Goal: Information Seeking & Learning: Understand process/instructions

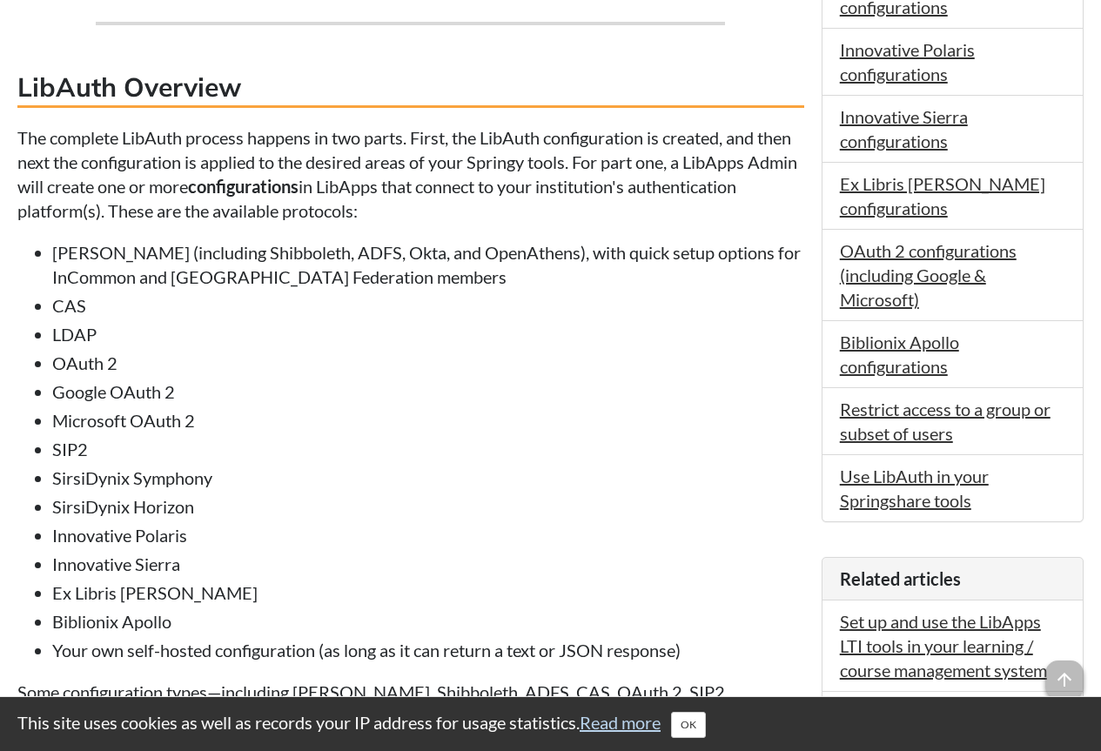
scroll to position [609, 0]
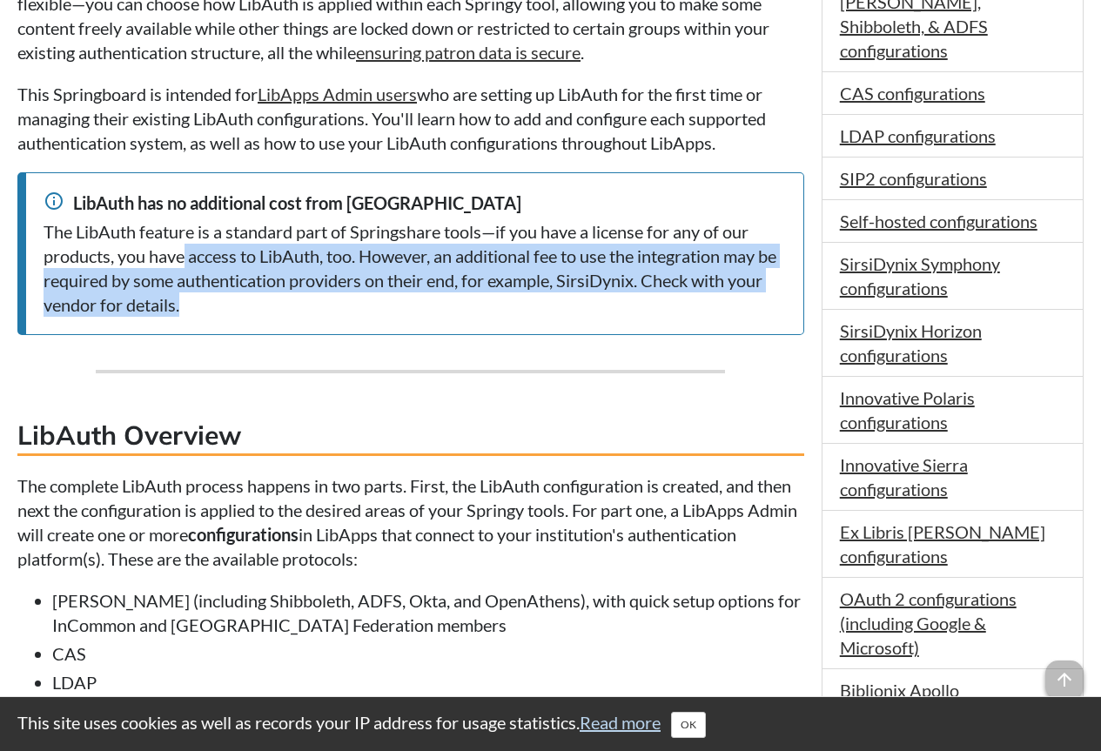
drag, startPoint x: 182, startPoint y: 262, endPoint x: 389, endPoint y: 319, distance: 214.7
click at [389, 319] on div "info LibAuth has no additional cost from Springshare The LibAuth feature is a s…" at bounding box center [410, 253] width 787 height 163
click at [388, 319] on div "info LibAuth has no additional cost from Springshare The LibAuth feature is a s…" at bounding box center [410, 253] width 787 height 163
click at [332, 286] on div "The LibAuth feature is a standard part of Springshare tools—if you have a licen…" at bounding box center [415, 267] width 742 height 97
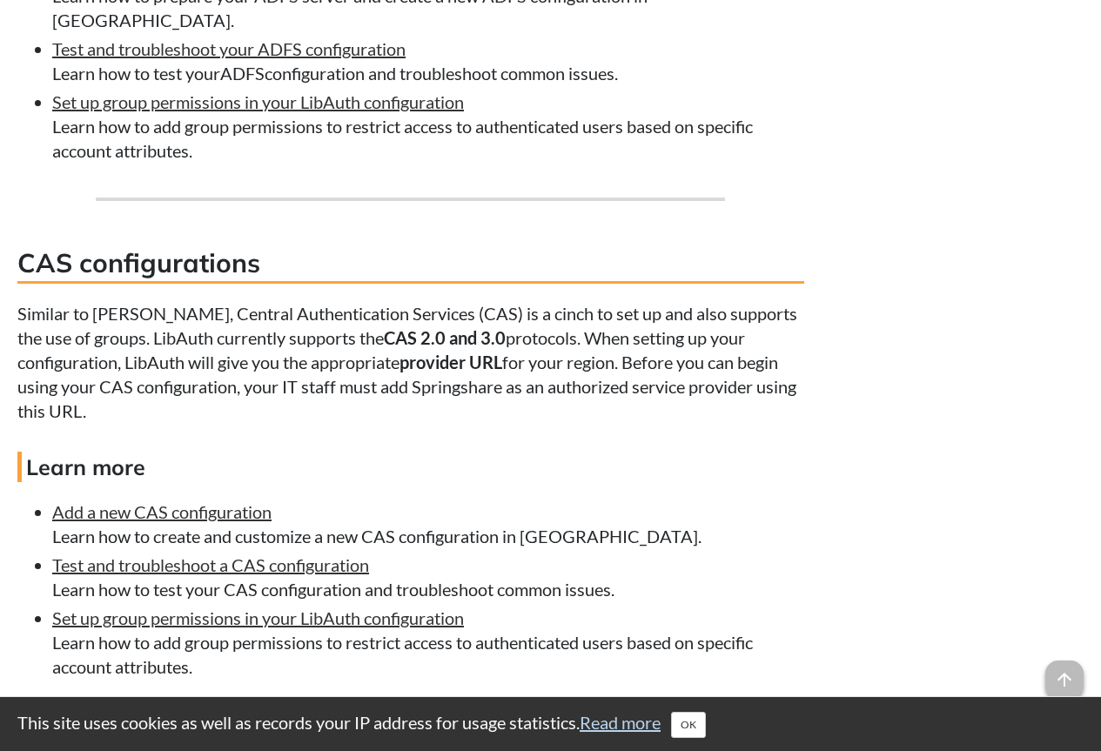
scroll to position [4352, 0]
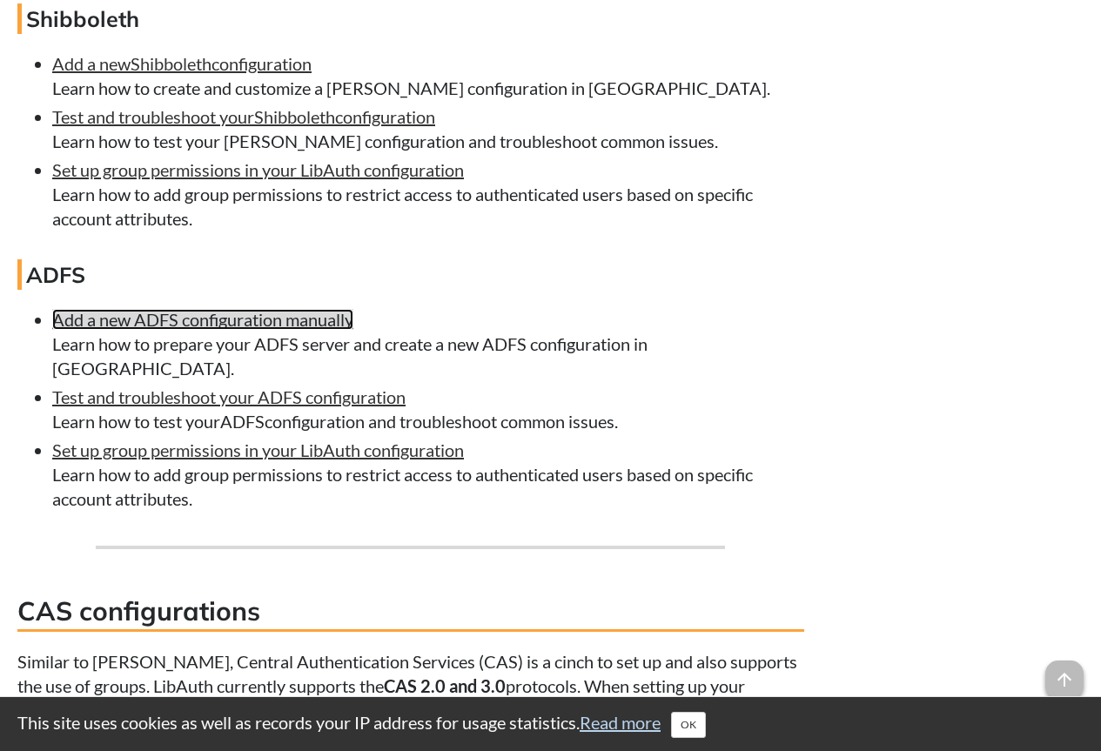
click at [243, 322] on link "Add a new ADFS configuration manually ﻿ ﻿" at bounding box center [202, 319] width 301 height 21
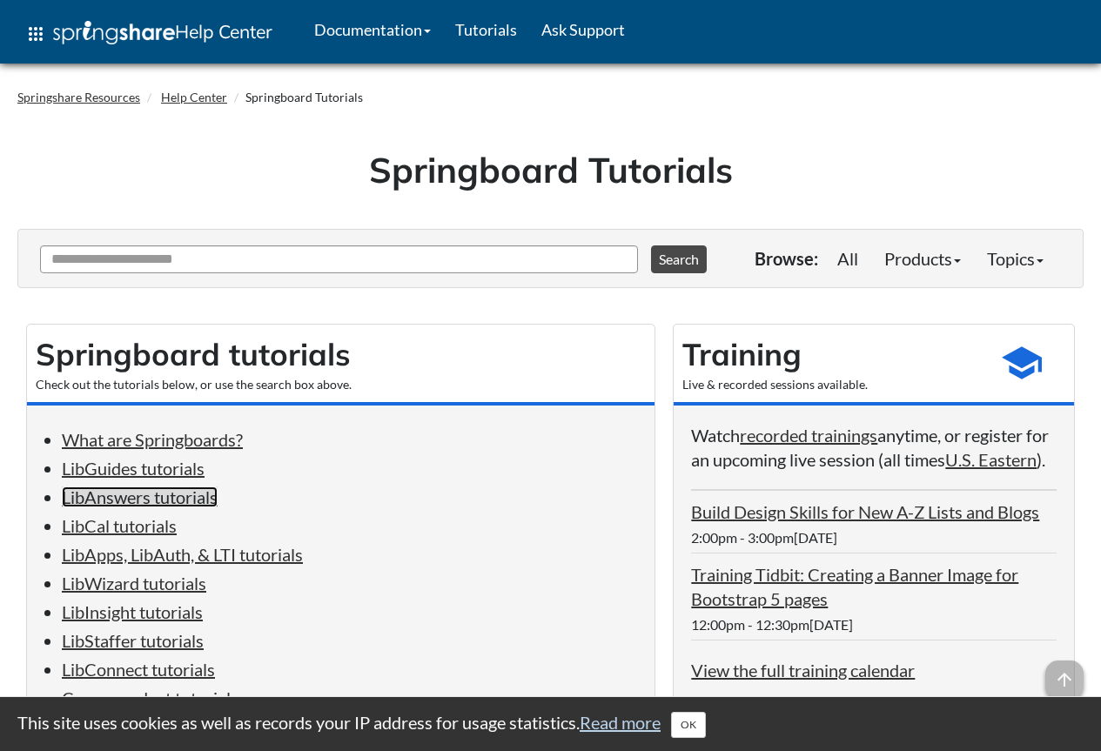
click at [181, 495] on link "LibAnswers tutorials" at bounding box center [140, 497] width 156 height 21
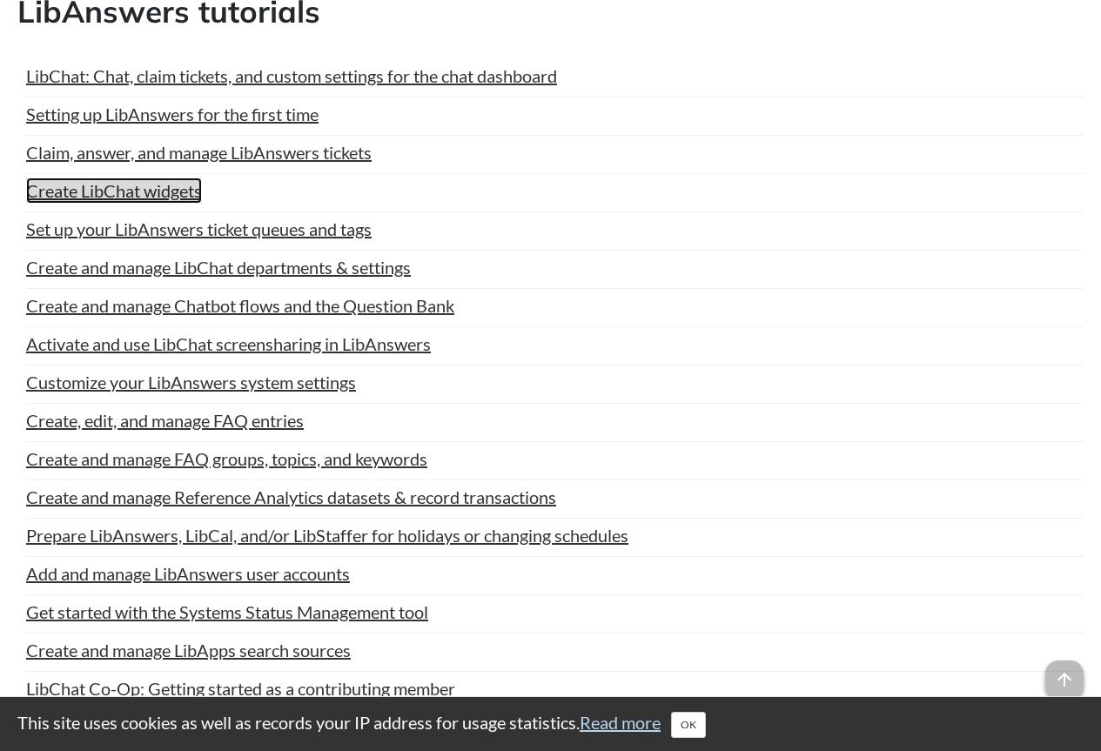
click at [137, 198] on link "Create LibChat widgets" at bounding box center [114, 191] width 176 height 26
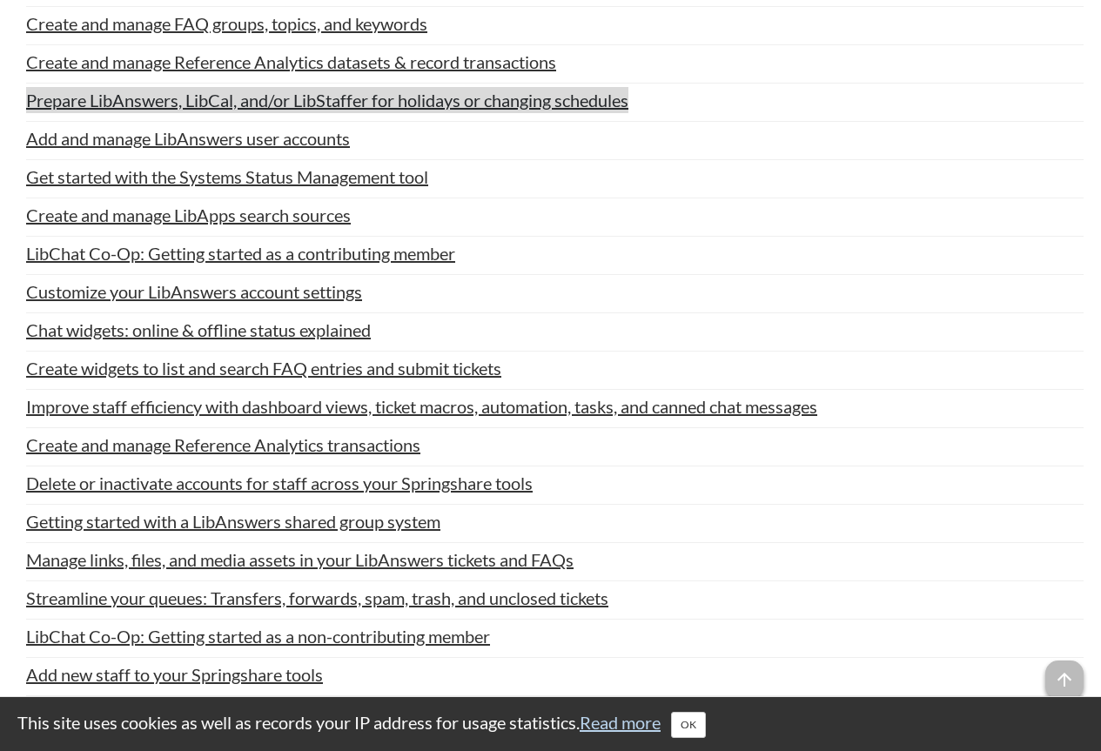
scroll to position [3188, 0]
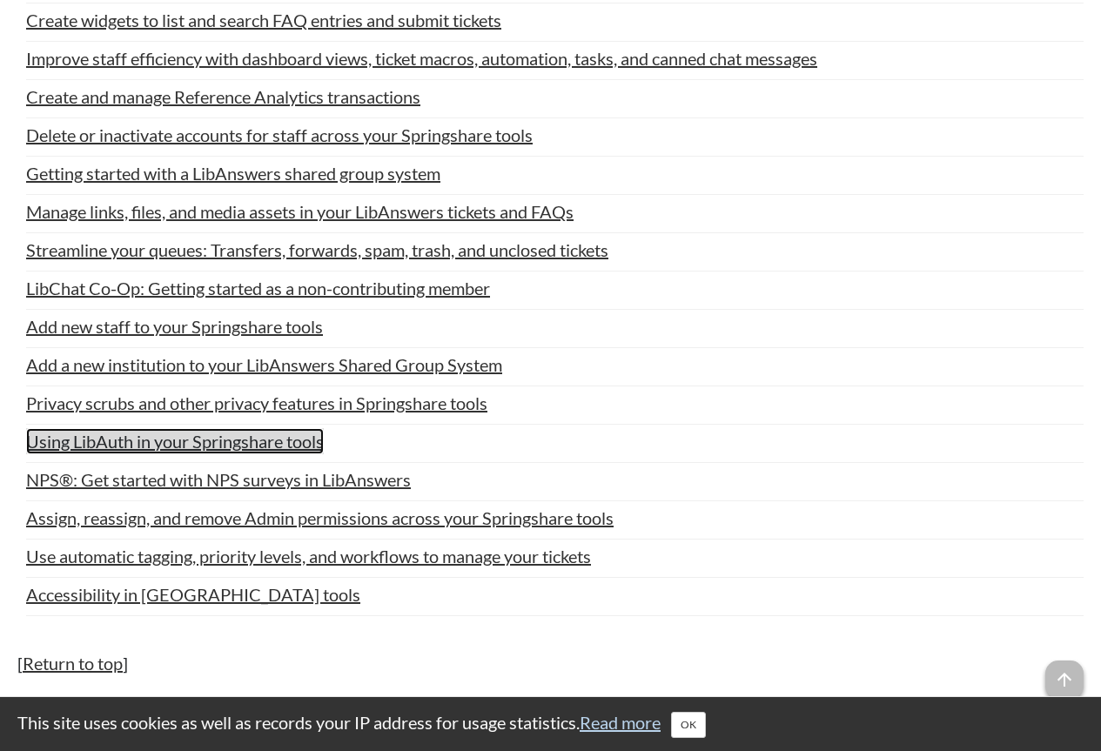
click at [230, 454] on link "Using LibAuth in your Springshare tools" at bounding box center [175, 441] width 298 height 26
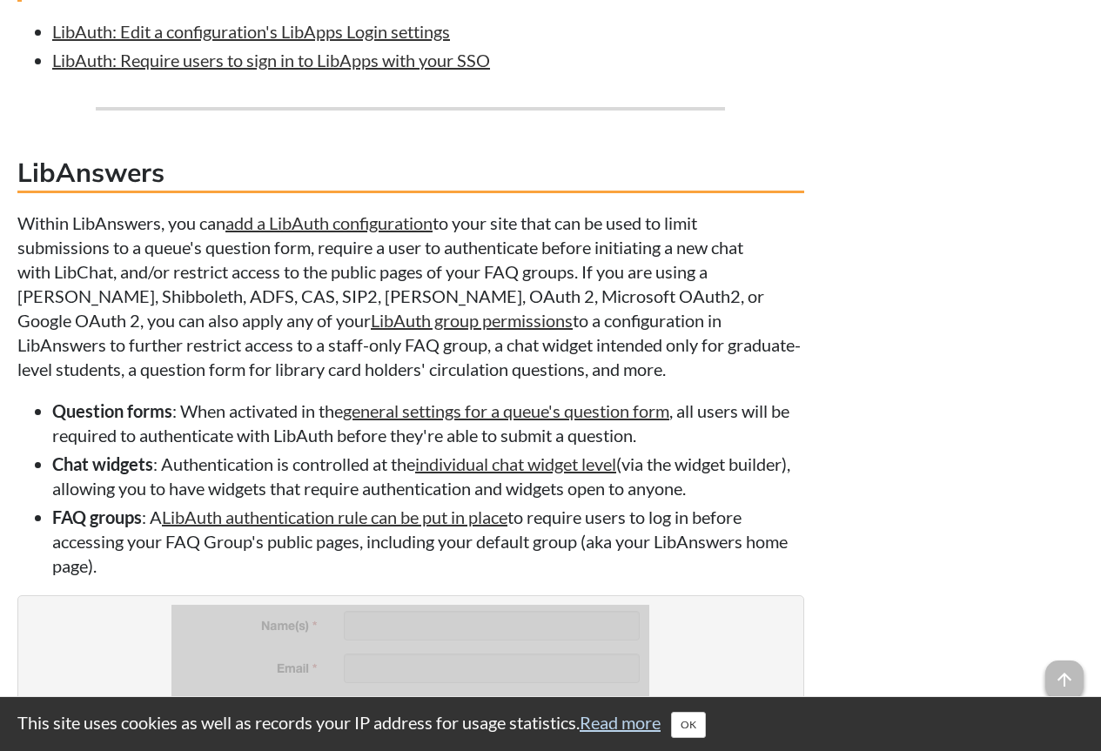
scroll to position [2002, 0]
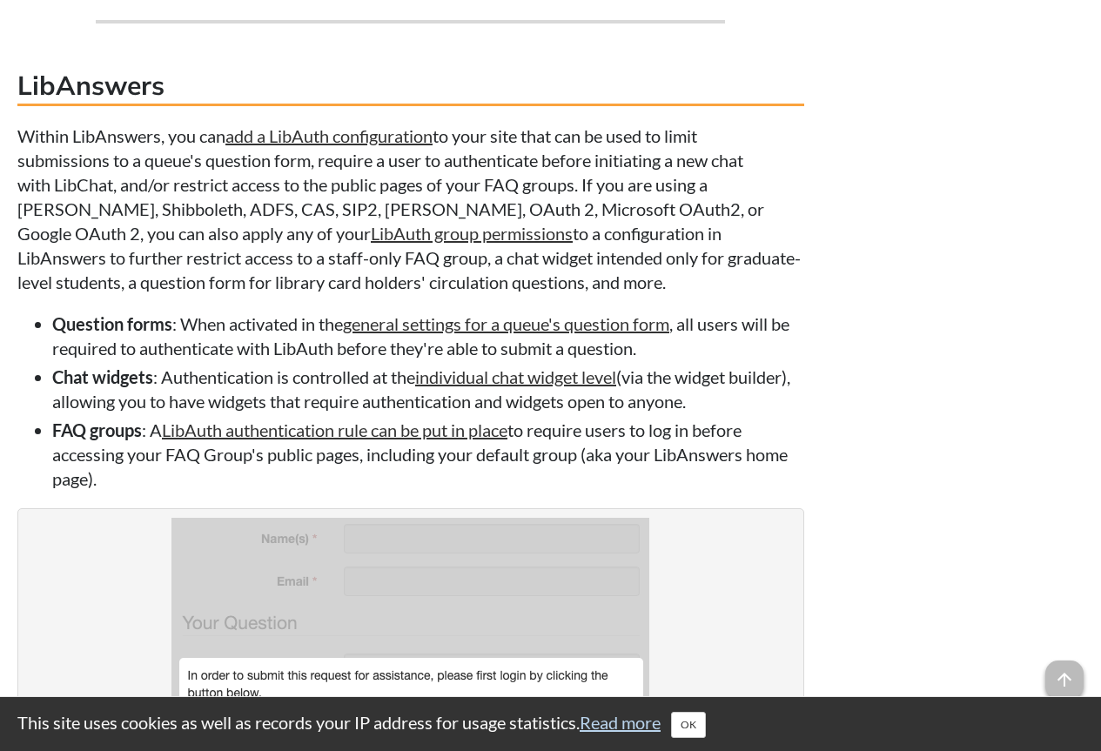
click at [23, 158] on p "Within LibAnswers, you can add a LibAuth configuration to your site that can be…" at bounding box center [410, 209] width 787 height 171
drag, startPoint x: 20, startPoint y: 157, endPoint x: 439, endPoint y: 305, distance: 444.3
click at [439, 294] on p "Within LibAnswers, you can add a LibAuth configuration to your site that can be…" at bounding box center [410, 209] width 787 height 171
drag, startPoint x: 344, startPoint y: 265, endPoint x: 37, endPoint y: 326, distance: 313.4
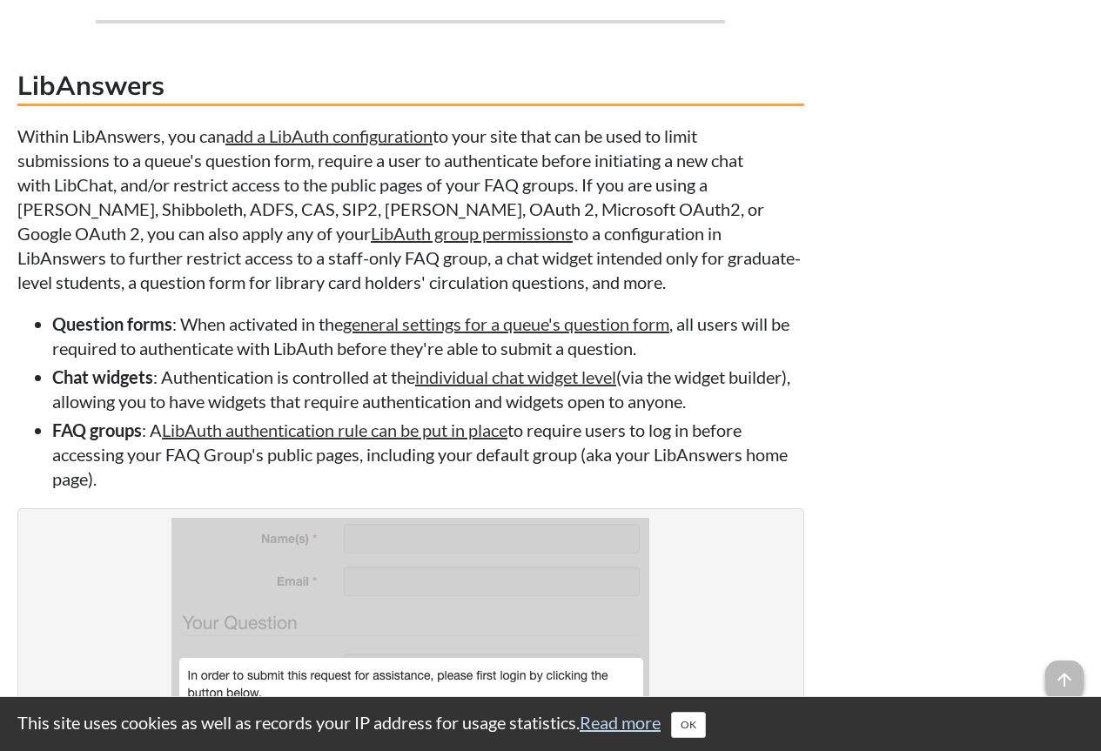
drag, startPoint x: 53, startPoint y: 405, endPoint x: 777, endPoint y: 423, distance: 724.4
click at [777, 413] on li "Chat widgets : Authentication is controlled at the individual chat widget level…" at bounding box center [428, 389] width 752 height 49
copy li "Chat widgets : Authentication is controlled at the individual chat widget level…"
click at [326, 647] on img at bounding box center [410, 741] width 478 height 446
click at [572, 577] on img at bounding box center [410, 741] width 478 height 446
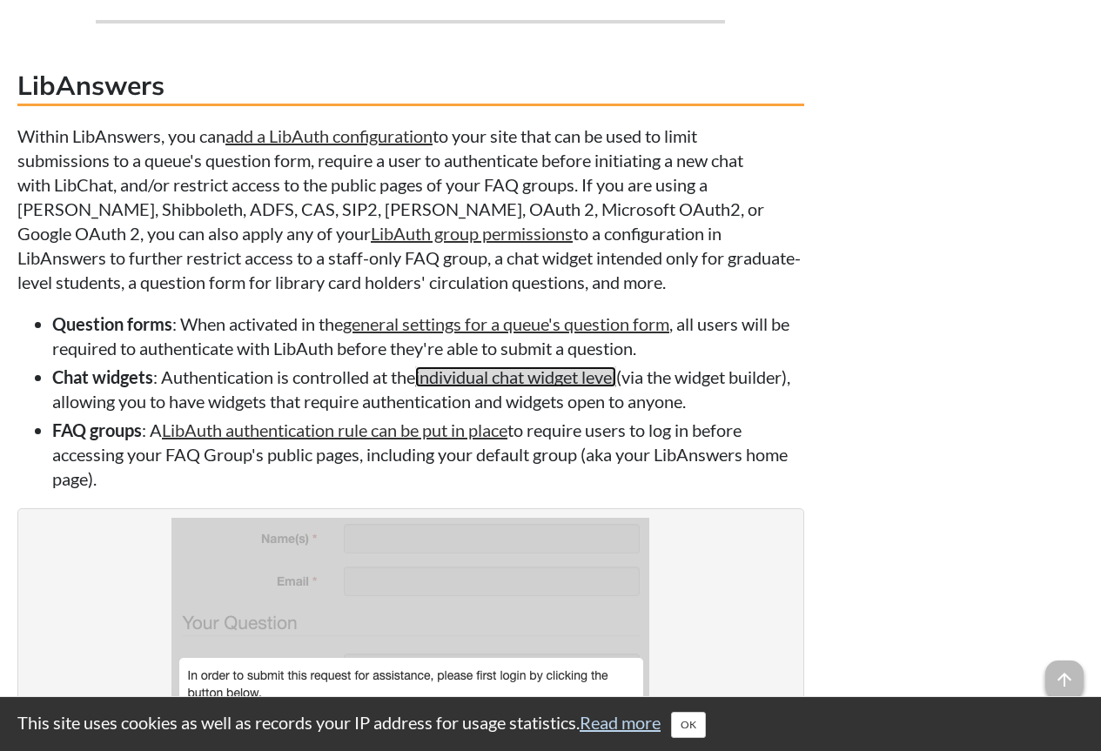
click at [569, 387] on link "individual chat widget level" at bounding box center [515, 376] width 201 height 21
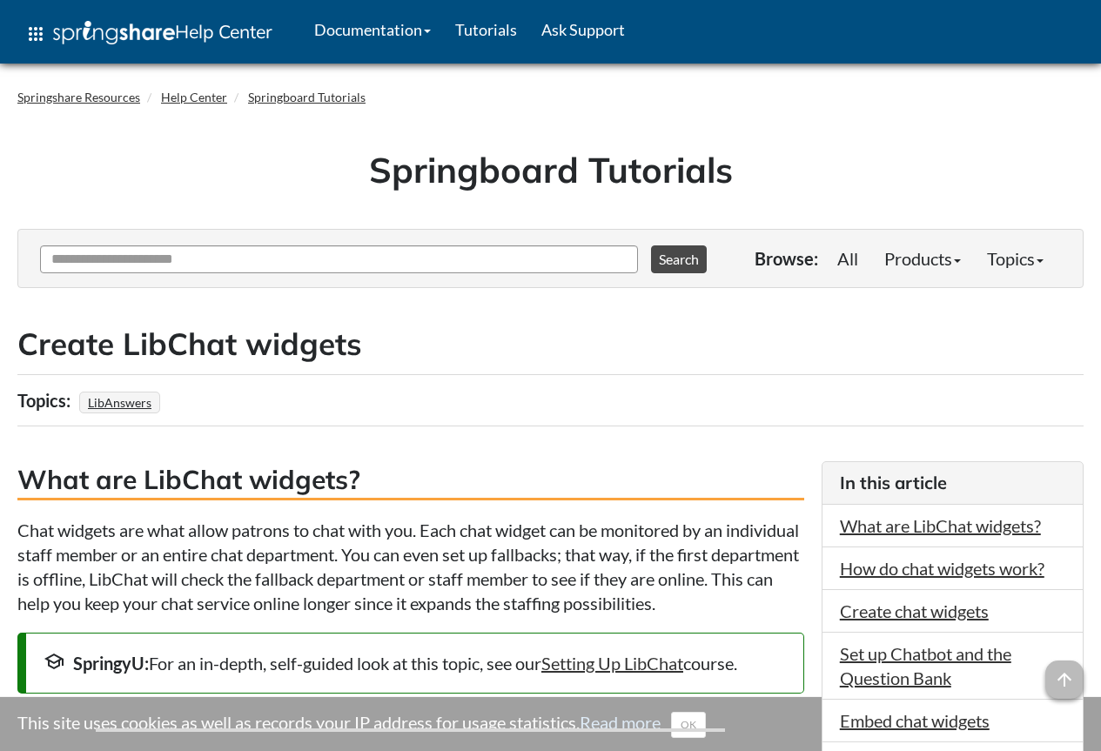
scroll to position [5179, 0]
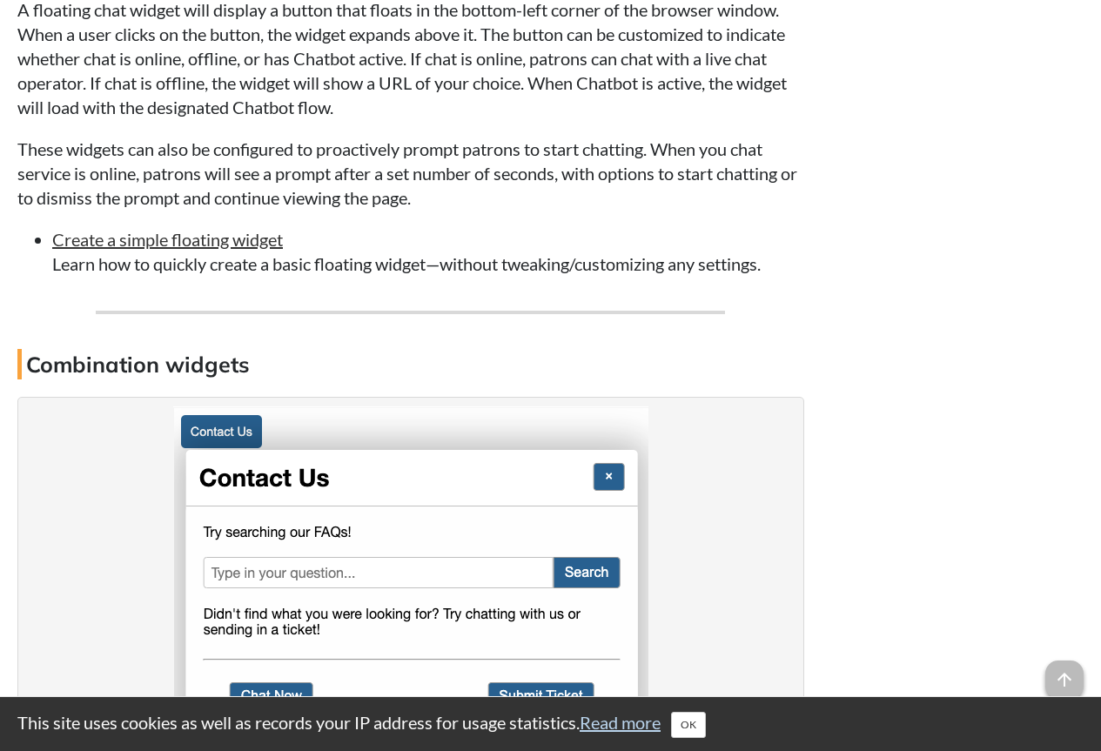
drag, startPoint x: 14, startPoint y: 162, endPoint x: 729, endPoint y: 385, distance: 749.3
copy div "Any LibChat widgets that have been created can be configured to limit who can c…"
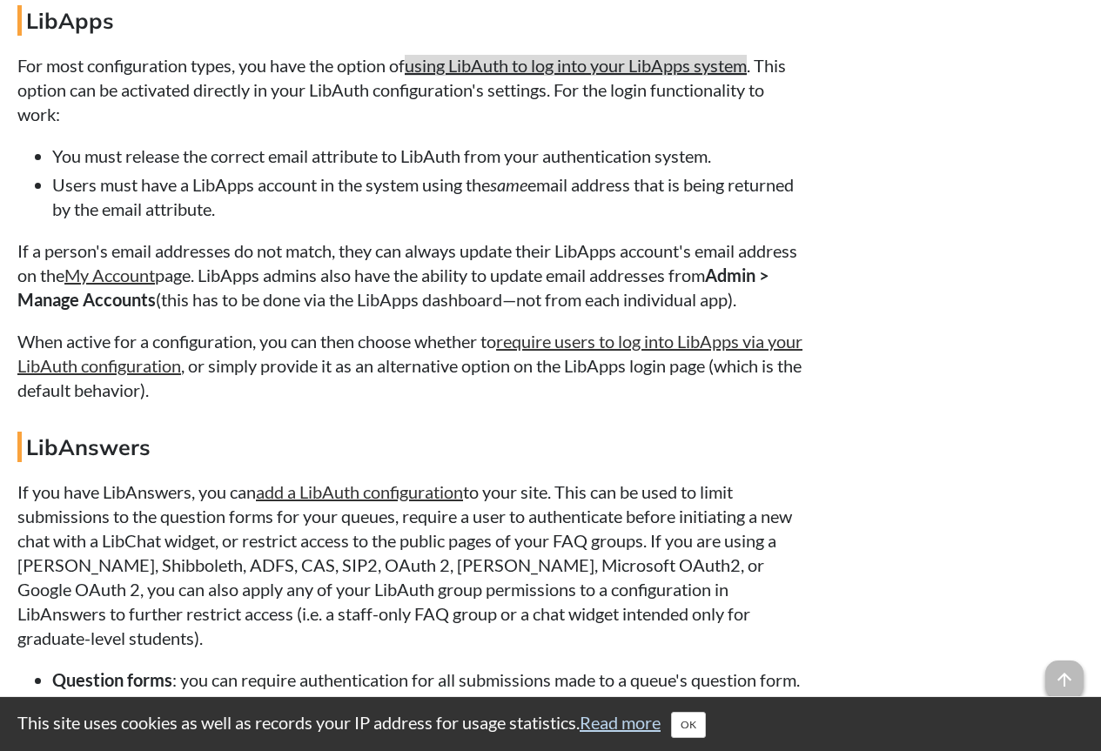
scroll to position [13895, 0]
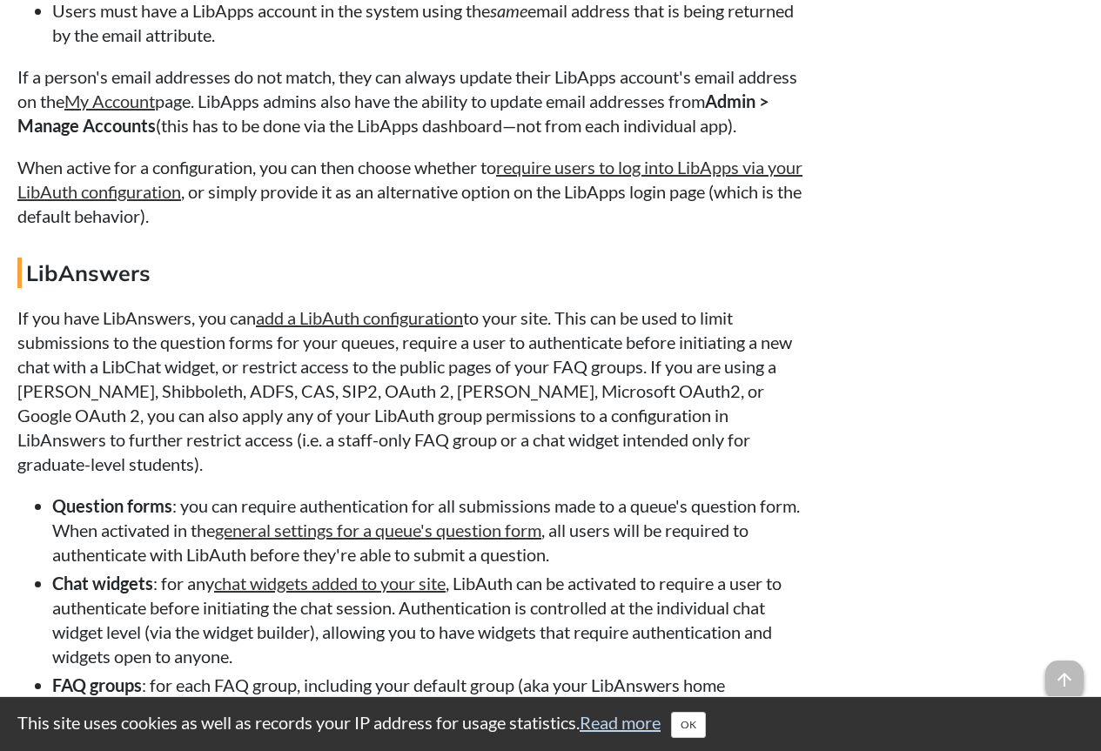
click at [425, 305] on p "If you have LibAnswers, you can add a LibAuth configuration to your site. This …" at bounding box center [410, 390] width 787 height 171
click at [429, 307] on link "add a LibAuth configuration" at bounding box center [359, 317] width 207 height 21
